Goal: Task Accomplishment & Management: Complete application form

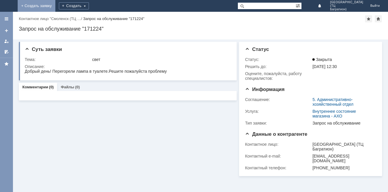
click at [55, 5] on link "+ Создать заявку" at bounding box center [37, 6] width 38 height 12
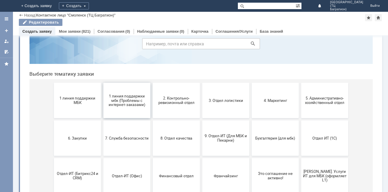
scroll to position [59, 0]
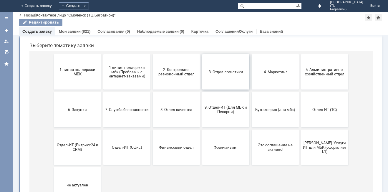
click at [223, 73] on span "3. Отдел логистики" at bounding box center [226, 72] width 44 height 4
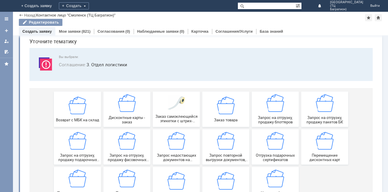
scroll to position [29, 0]
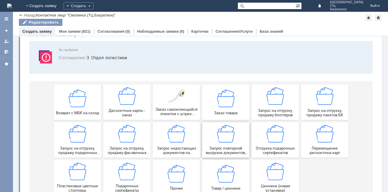
click at [223, 146] on div "Запрос повторной выгрузки документов, поступления на магазины франчайзи" at bounding box center [226, 140] width 44 height 30
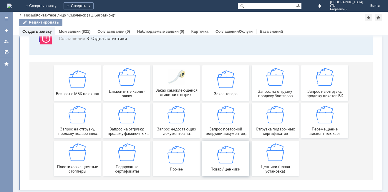
scroll to position [49, 0]
click at [234, 119] on div "Запрос повторной выгрузки документов, поступления на магазины франчайзи" at bounding box center [226, 121] width 44 height 30
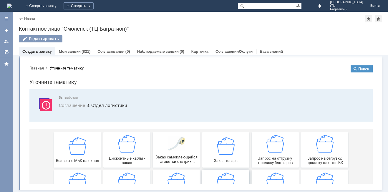
scroll to position [0, 0]
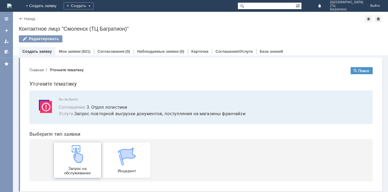
click at [76, 165] on div "Запрос на обслуживание" at bounding box center [78, 160] width 44 height 30
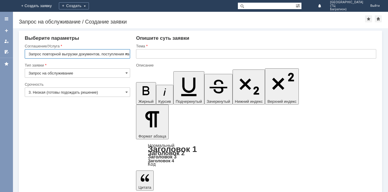
click at [125, 94] on input "3. Низкая (готовы подождать решение)" at bounding box center [77, 91] width 105 height 9
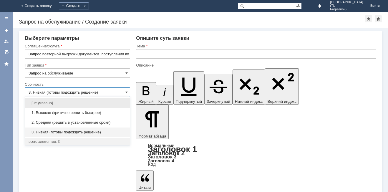
click at [86, 115] on div "1. Высокая (критично решить быстрее)" at bounding box center [77, 112] width 105 height 9
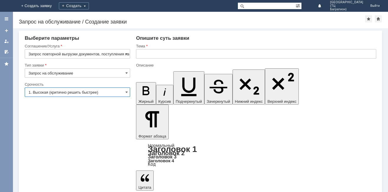
type input "1. Высокая (критично решить быстрее)"
click at [161, 55] on input "text" at bounding box center [256, 53] width 240 height 9
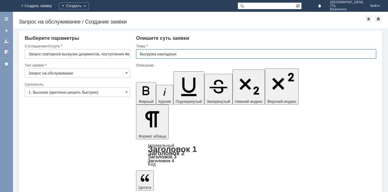
type input "Выгрузка накладных"
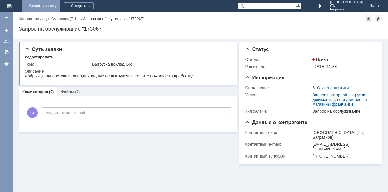
click at [60, 3] on link "+ Создать заявку" at bounding box center [41, 6] width 38 height 12
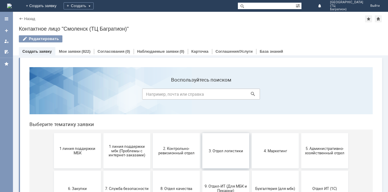
scroll to position [59, 0]
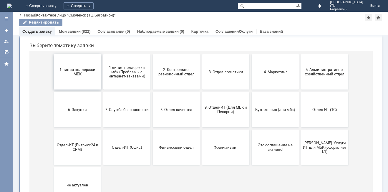
click at [73, 74] on span "1 линия поддержки МБК" at bounding box center [78, 71] width 44 height 9
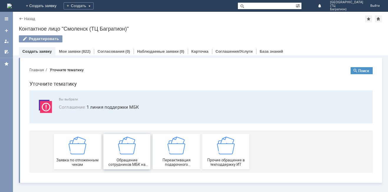
click at [124, 153] on img at bounding box center [127, 146] width 18 height 18
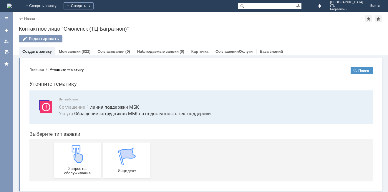
click at [21, 17] on div "Назад" at bounding box center [27, 18] width 16 height 4
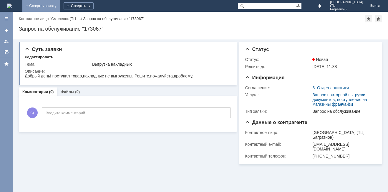
click at [60, 8] on link "+ Создать заявку" at bounding box center [41, 6] width 38 height 12
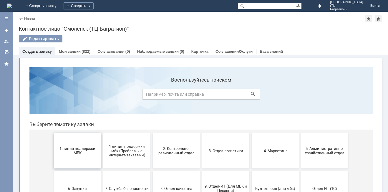
click at [82, 153] on span "1 линия поддержки МБК" at bounding box center [78, 150] width 44 height 9
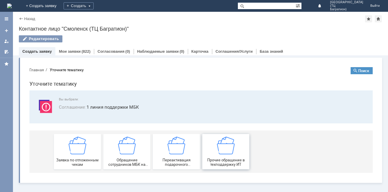
click at [214, 155] on div "Прочие обращение в техподдержку ИТ" at bounding box center [226, 152] width 44 height 30
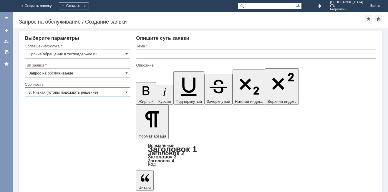
click at [116, 95] on input "3. Низкая (готовы подождать решение)" at bounding box center [77, 91] width 105 height 9
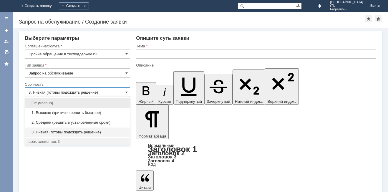
drag, startPoint x: 76, startPoint y: 114, endPoint x: 83, endPoint y: 105, distance: 11.1
click at [76, 114] on span "1. Высокая (критично решить быстрее)" at bounding box center [78, 112] width 98 height 5
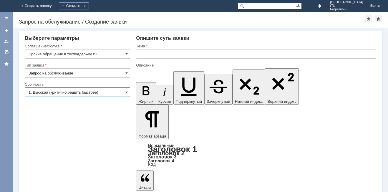
type input "1. Высокая (критично решить быстрее)"
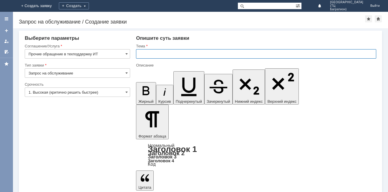
click at [142, 55] on input "text" at bounding box center [256, 53] width 240 height 9
type input "Выгрузка накладных"
